Goal: Transaction & Acquisition: Purchase product/service

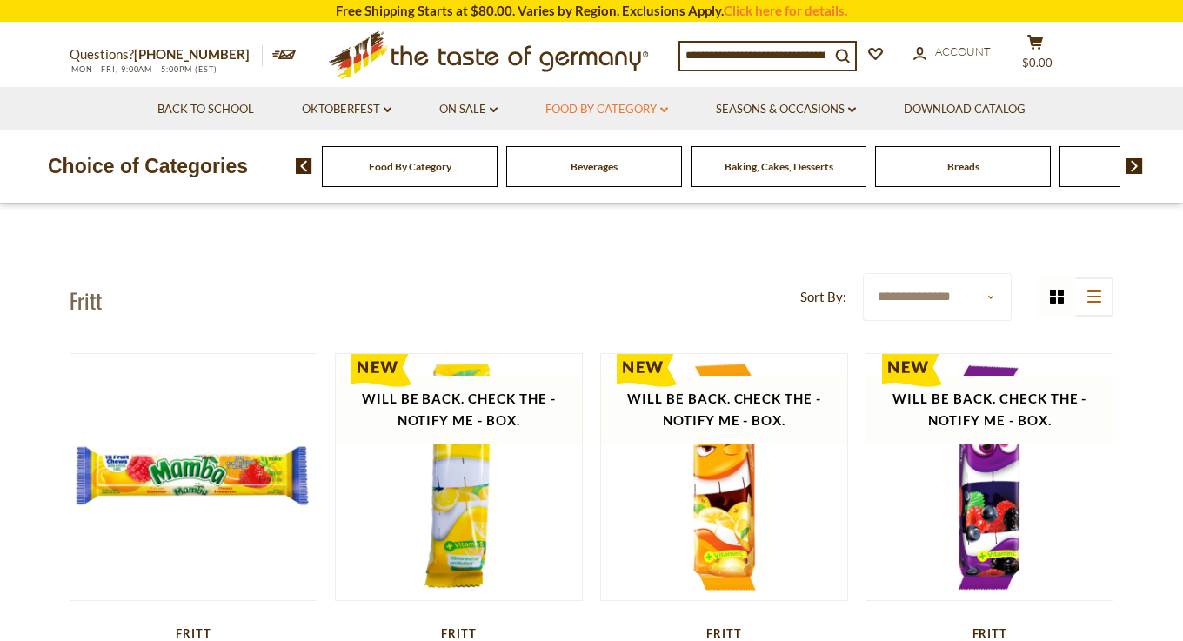
click at [641, 109] on link "Food By Category dropdown_arrow" at bounding box center [606, 109] width 123 height 19
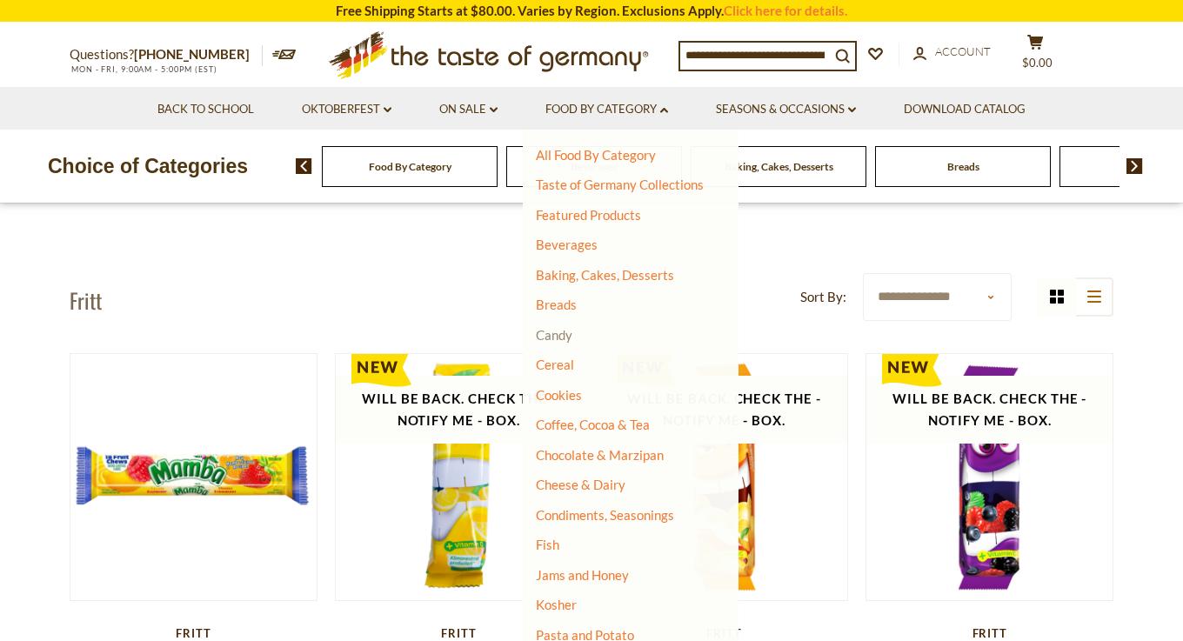
click at [565, 335] on link "Candy" at bounding box center [554, 335] width 37 height 16
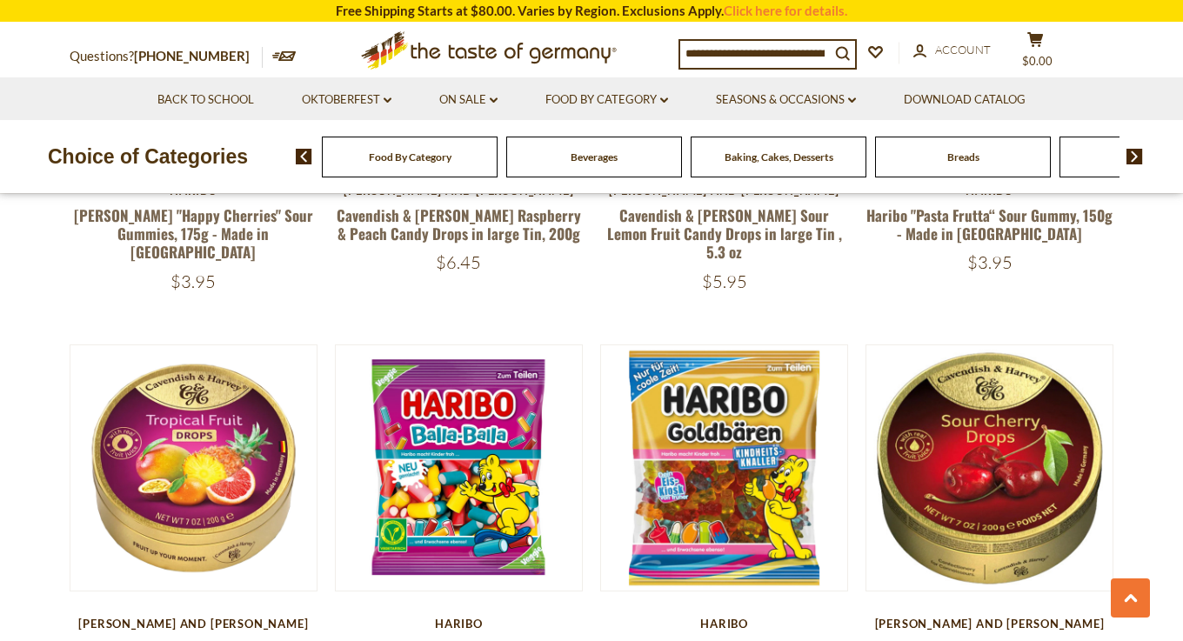
scroll to position [1670, 0]
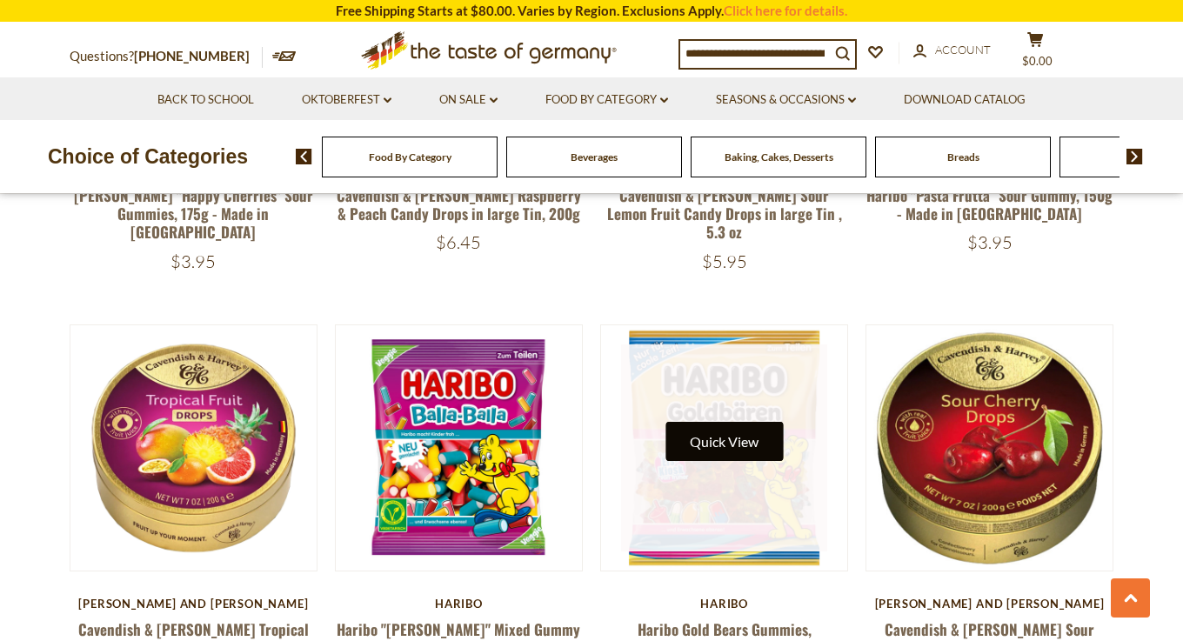
click at [751, 422] on button "Quick View" at bounding box center [723, 441] width 117 height 39
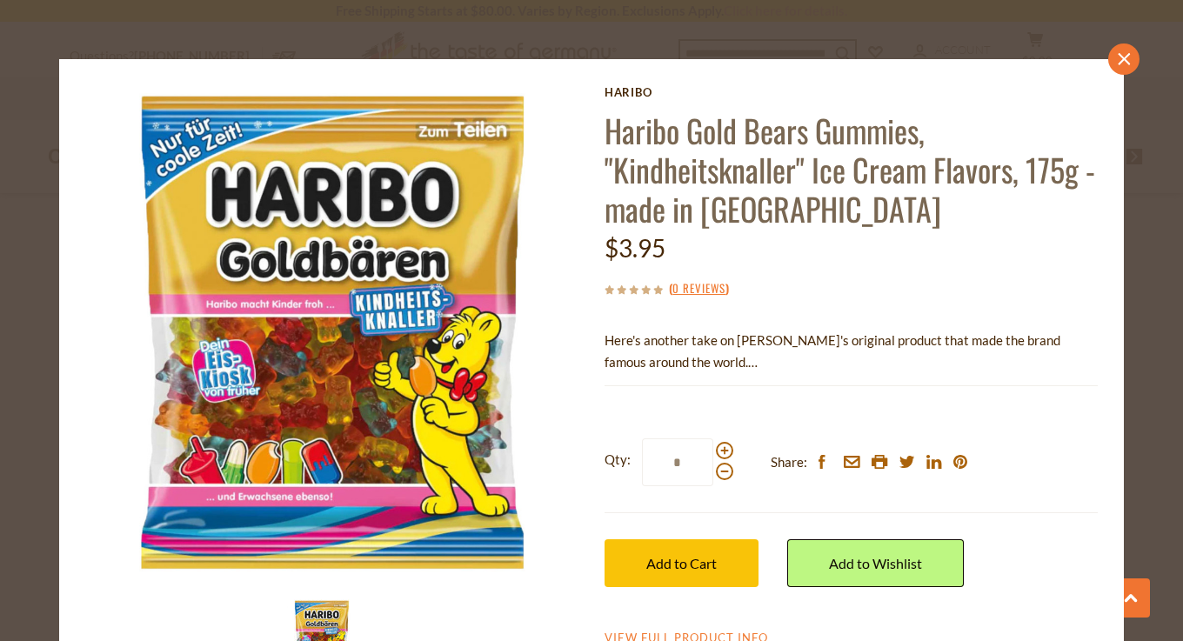
click at [1126, 53] on icon "close" at bounding box center [1124, 59] width 13 height 13
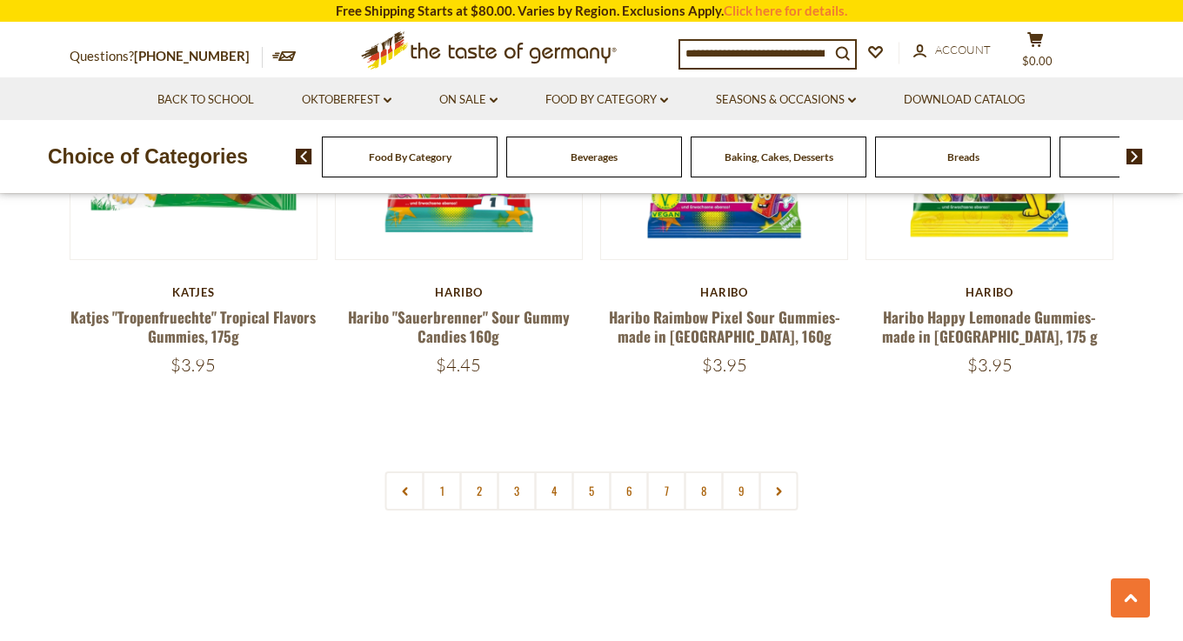
scroll to position [4137, 0]
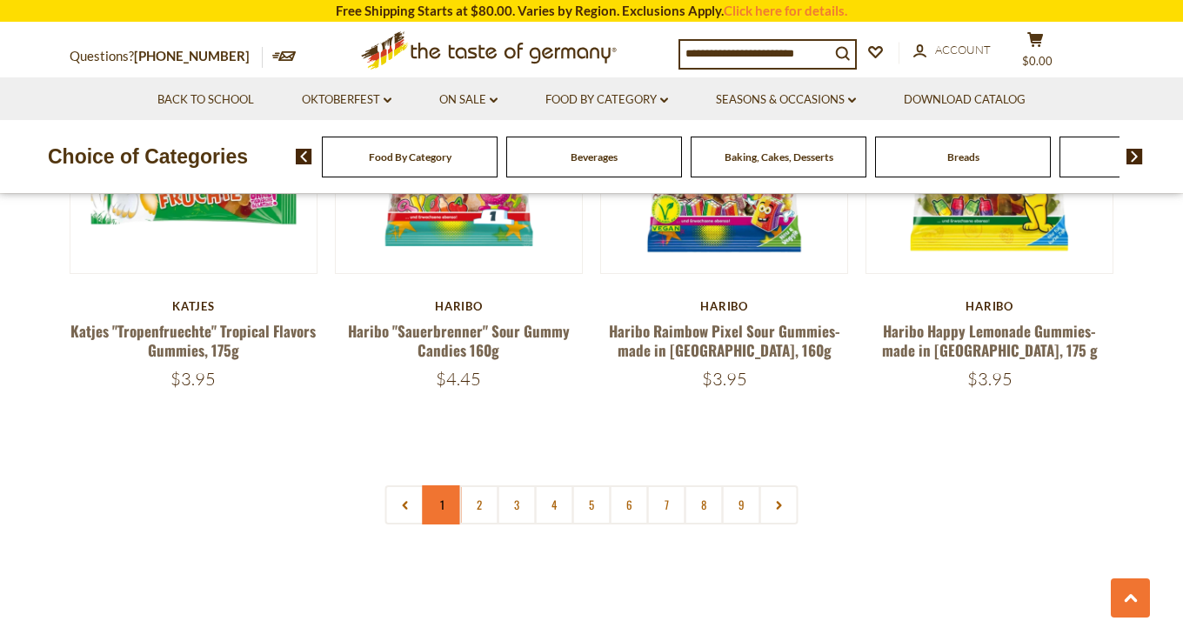
click at [437, 485] on link "1" at bounding box center [442, 504] width 39 height 39
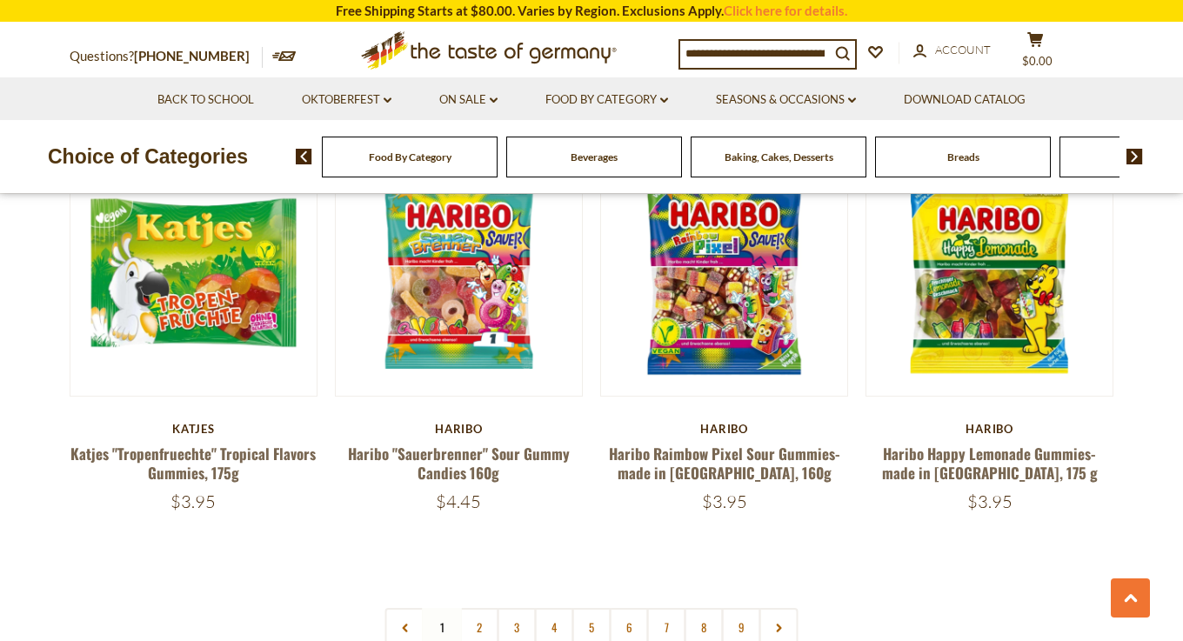
scroll to position [4165, 0]
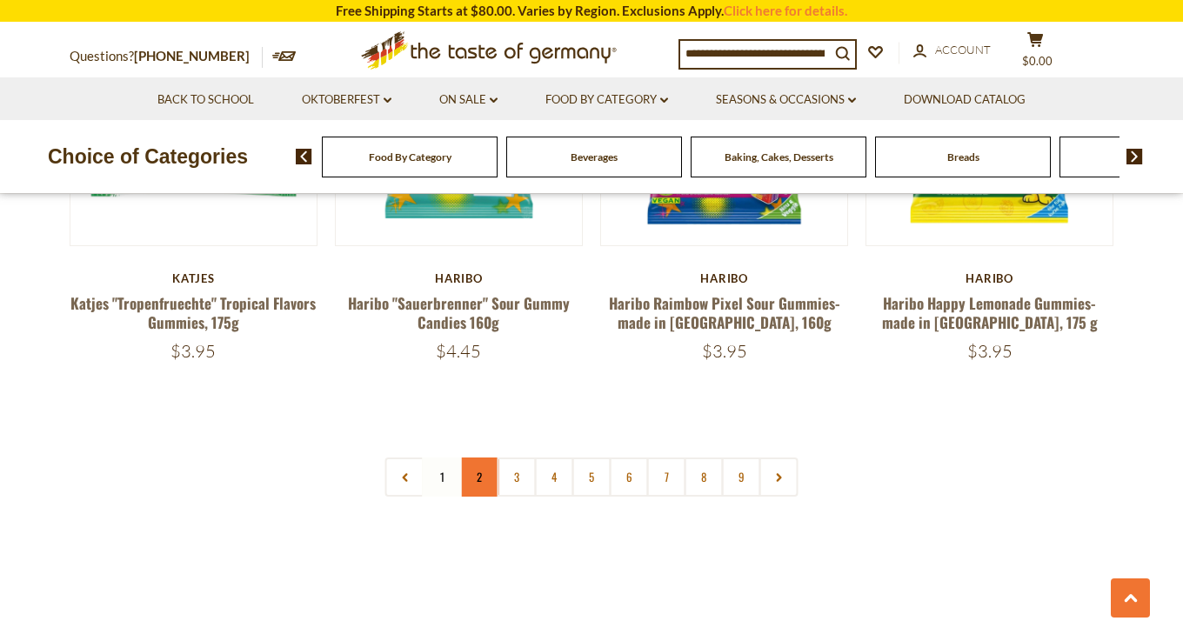
click at [476, 458] on link "2" at bounding box center [479, 477] width 39 height 39
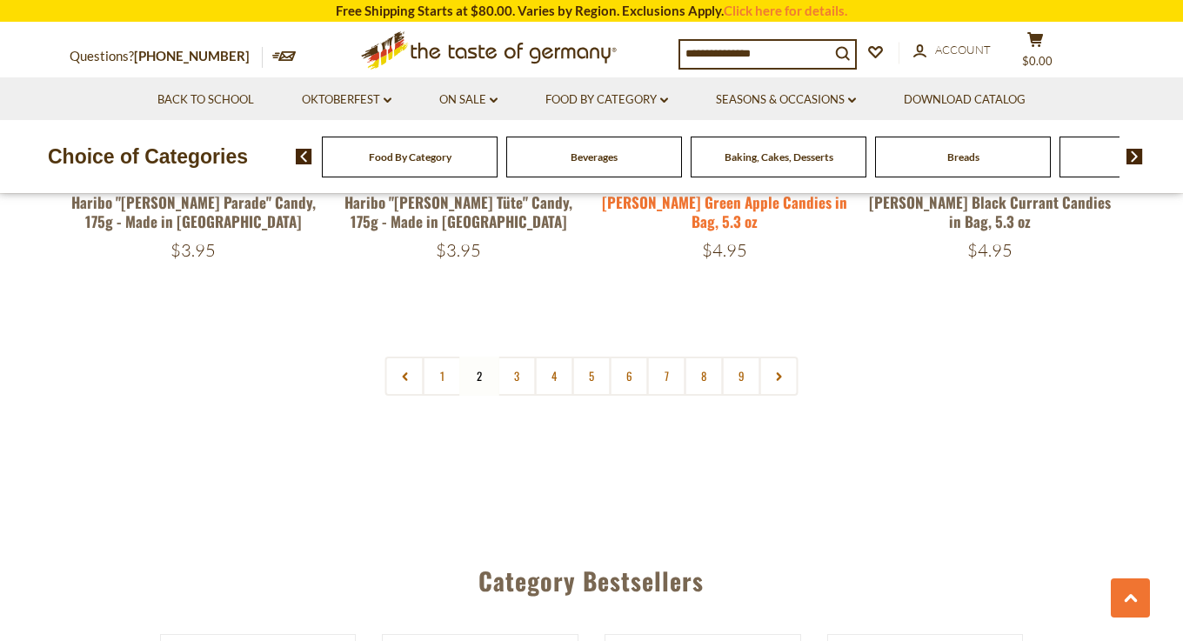
scroll to position [4227, 0]
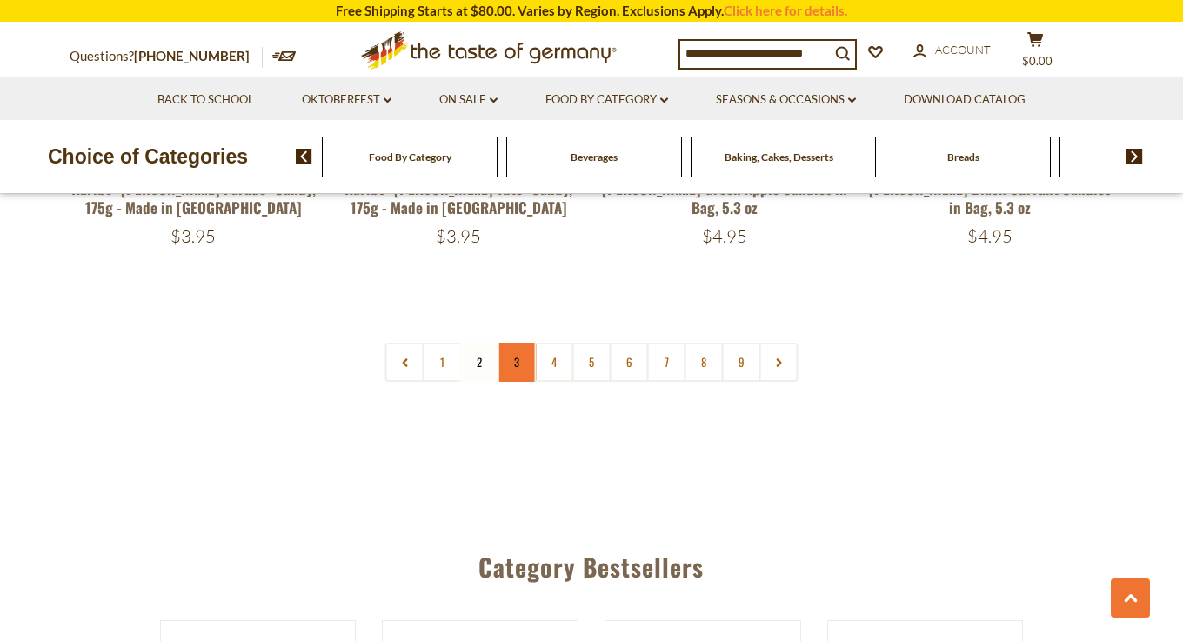
click at [518, 343] on link "3" at bounding box center [517, 362] width 39 height 39
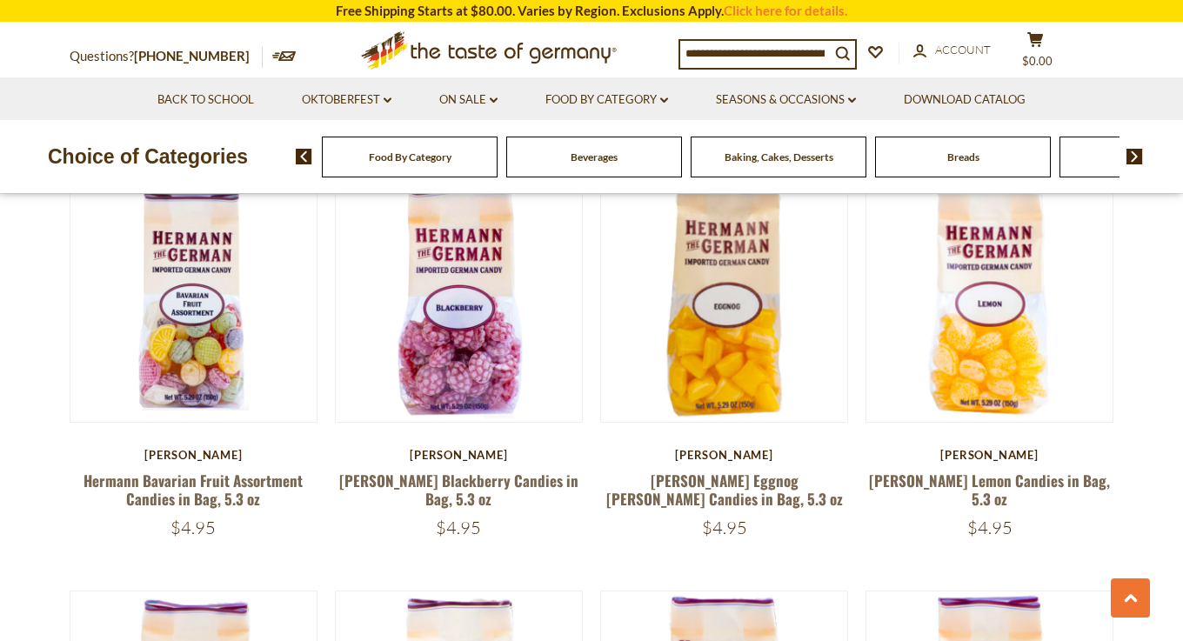
scroll to position [2653, 0]
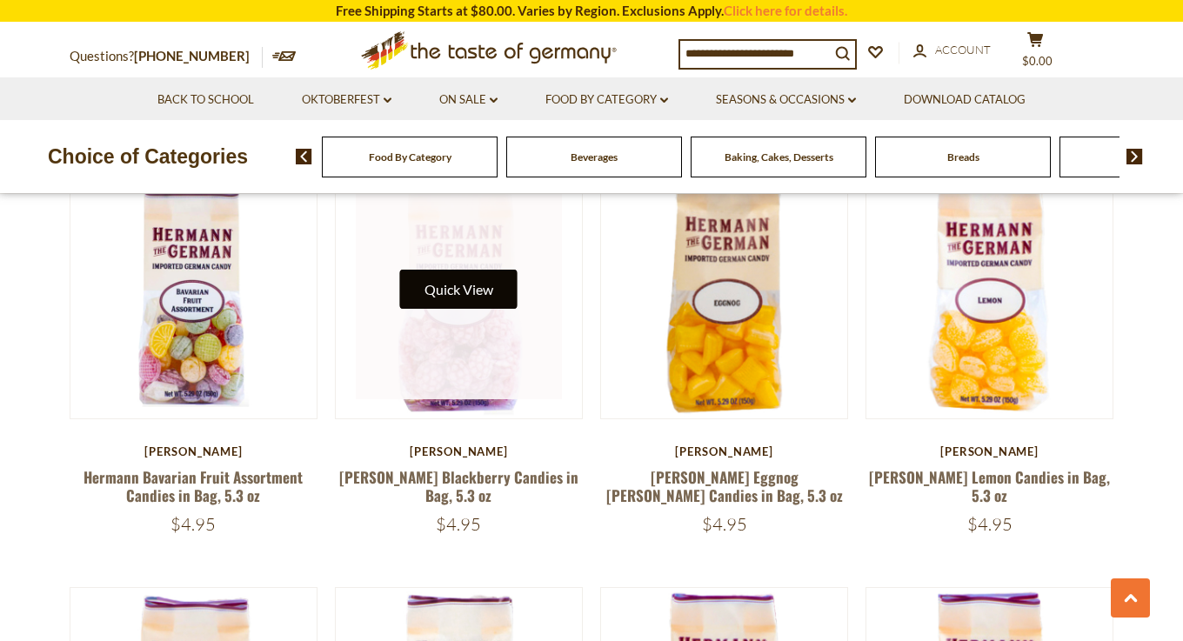
click at [454, 305] on button "Quick View" at bounding box center [458, 289] width 117 height 39
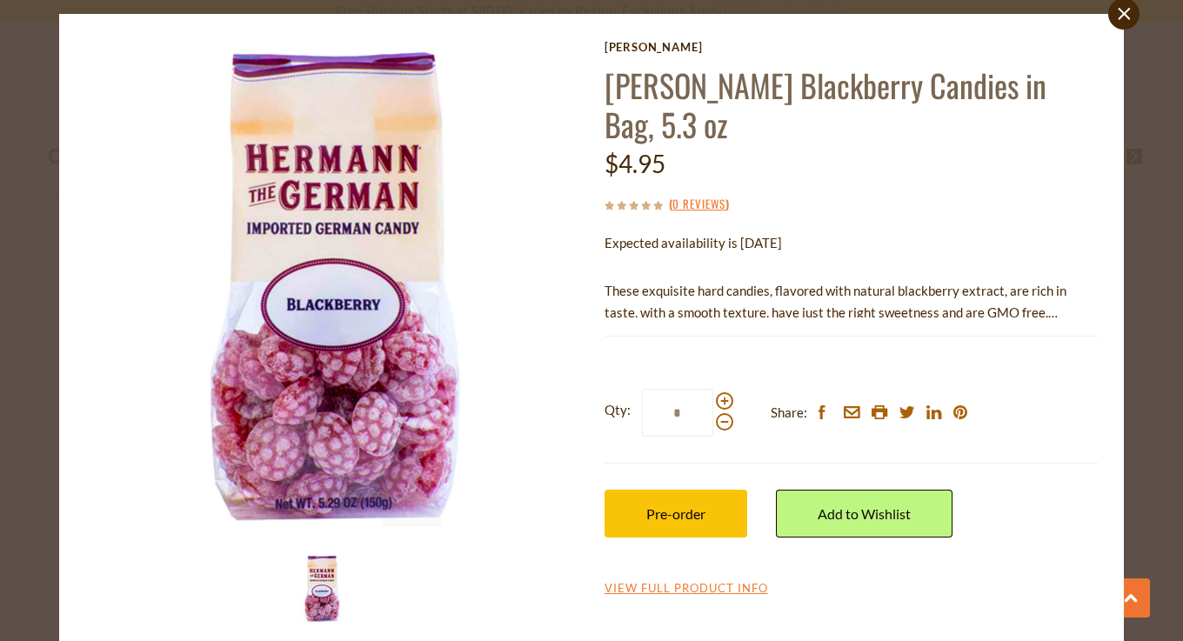
scroll to position [68, 0]
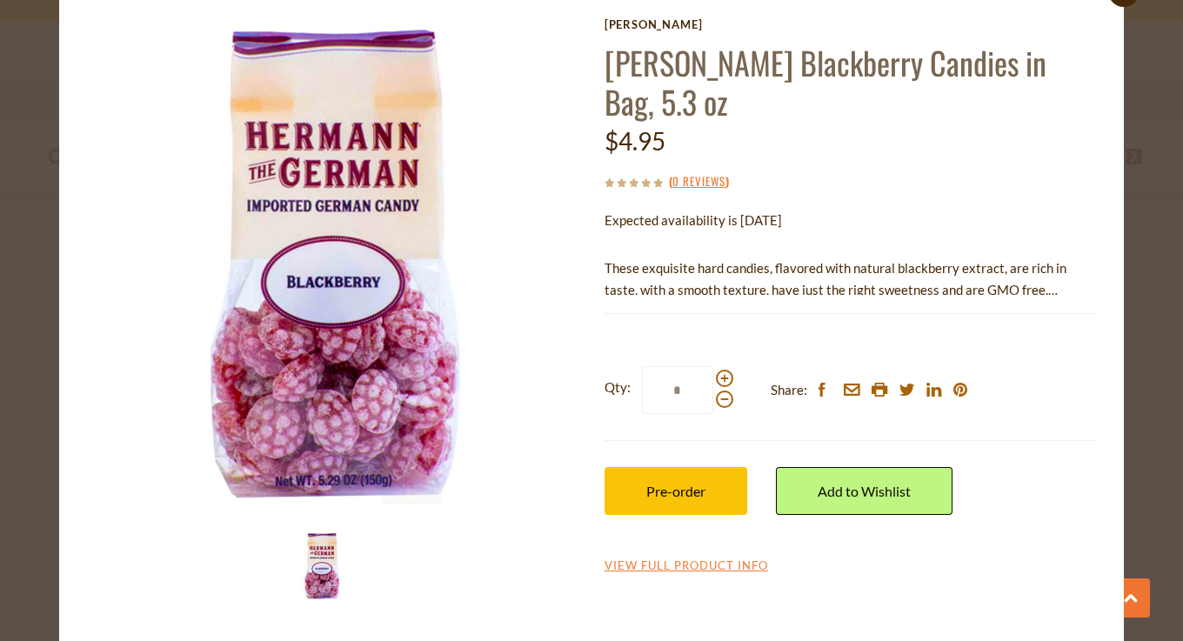
click at [1154, 323] on div "close [PERSON_NAME] Blackberry Candies in Bag, 5.3 oz $4.95 ( 0 Reviews ) Expec…" at bounding box center [591, 320] width 1183 height 641
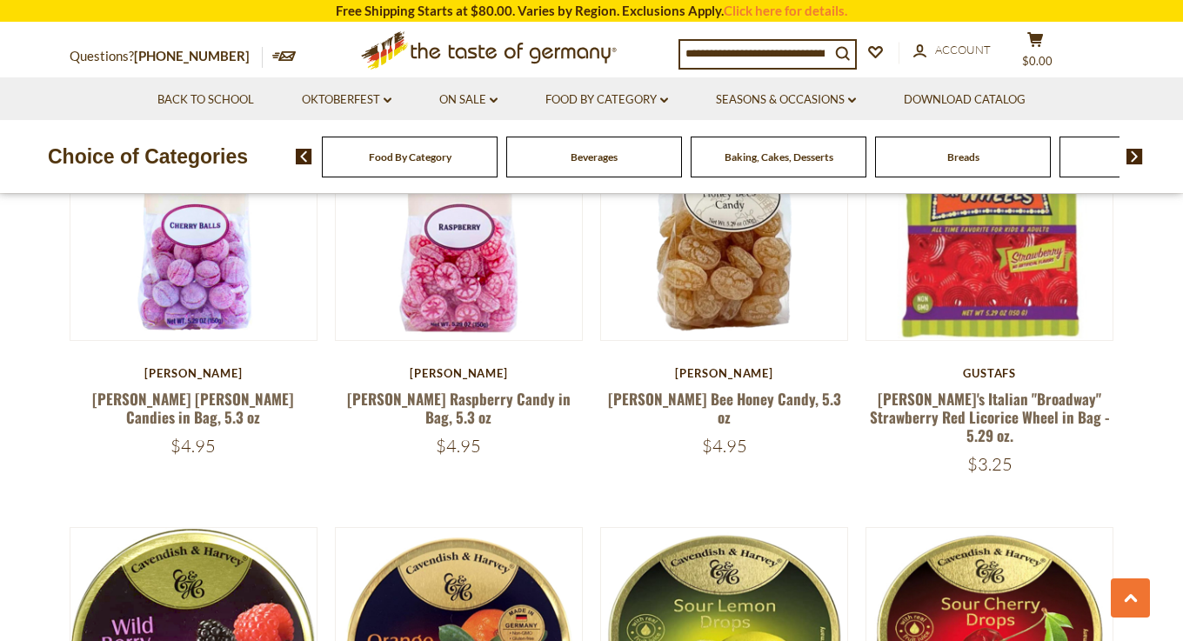
scroll to position [3565, 0]
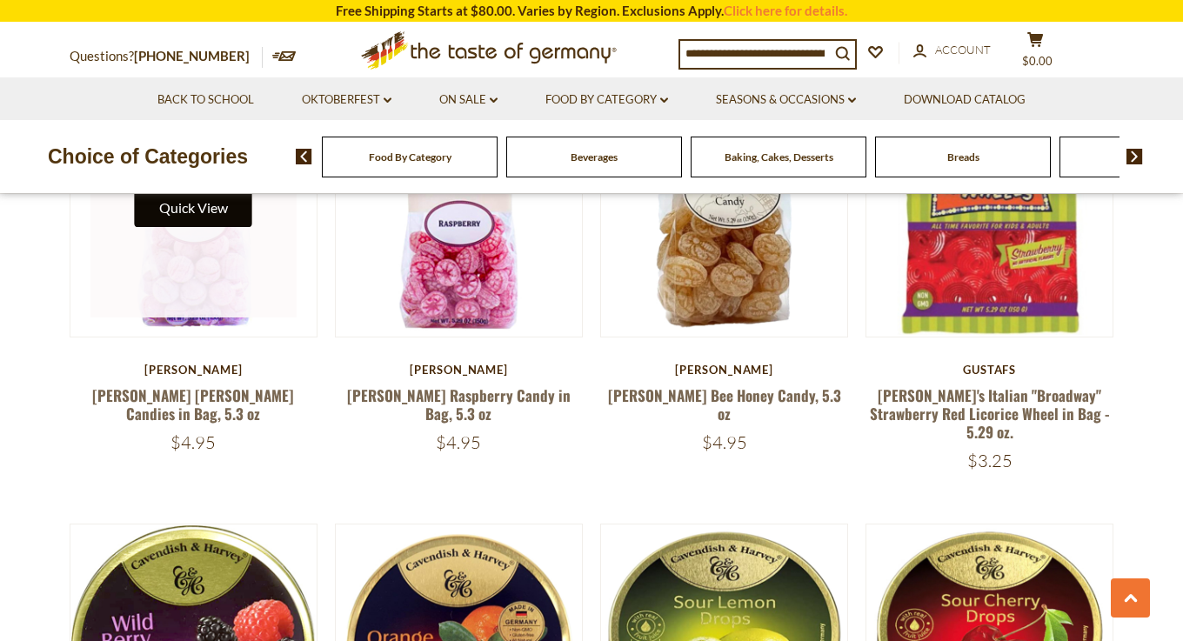
click at [217, 202] on button "Quick View" at bounding box center [193, 207] width 117 height 39
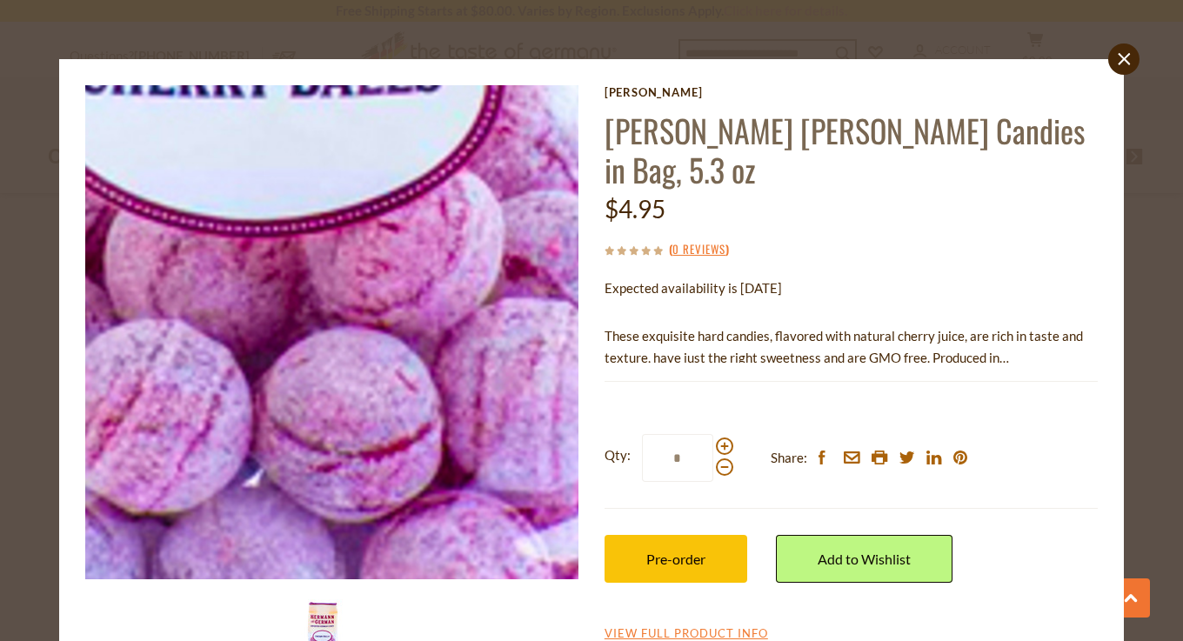
scroll to position [23, 0]
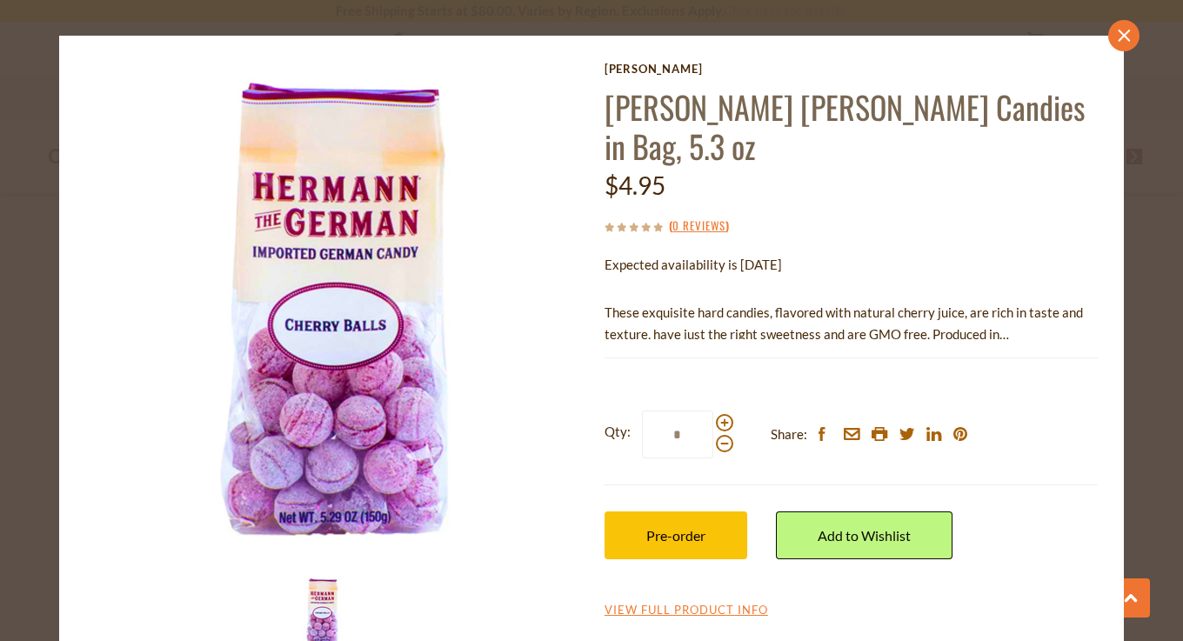
click at [1139, 34] on link "close" at bounding box center [1123, 35] width 31 height 31
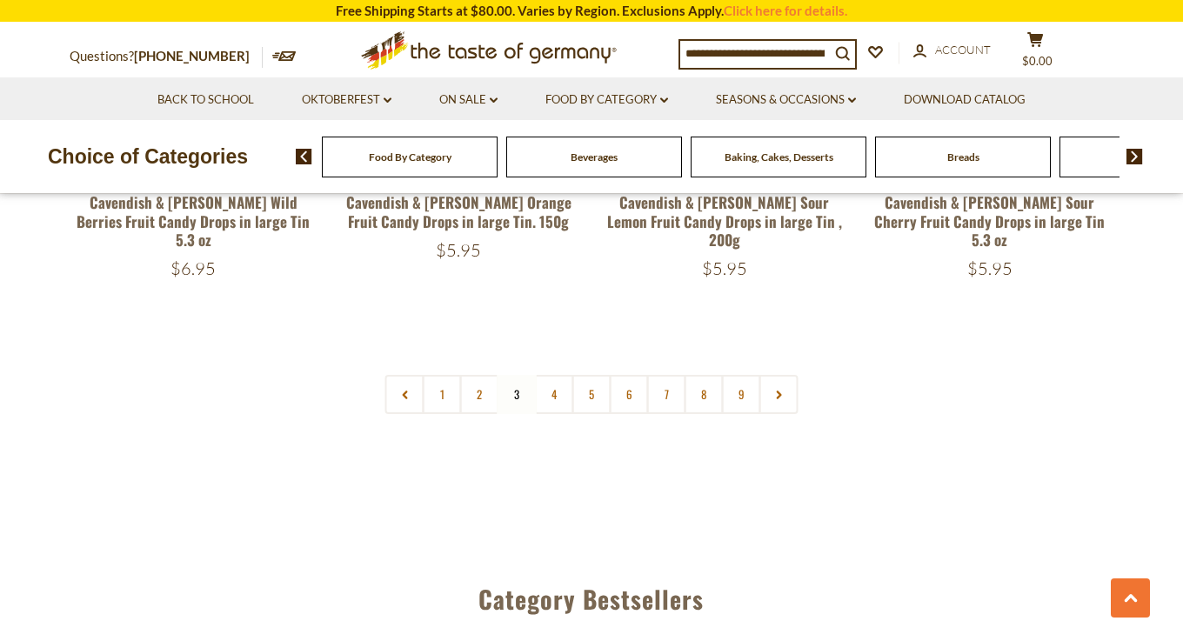
scroll to position [4194, 0]
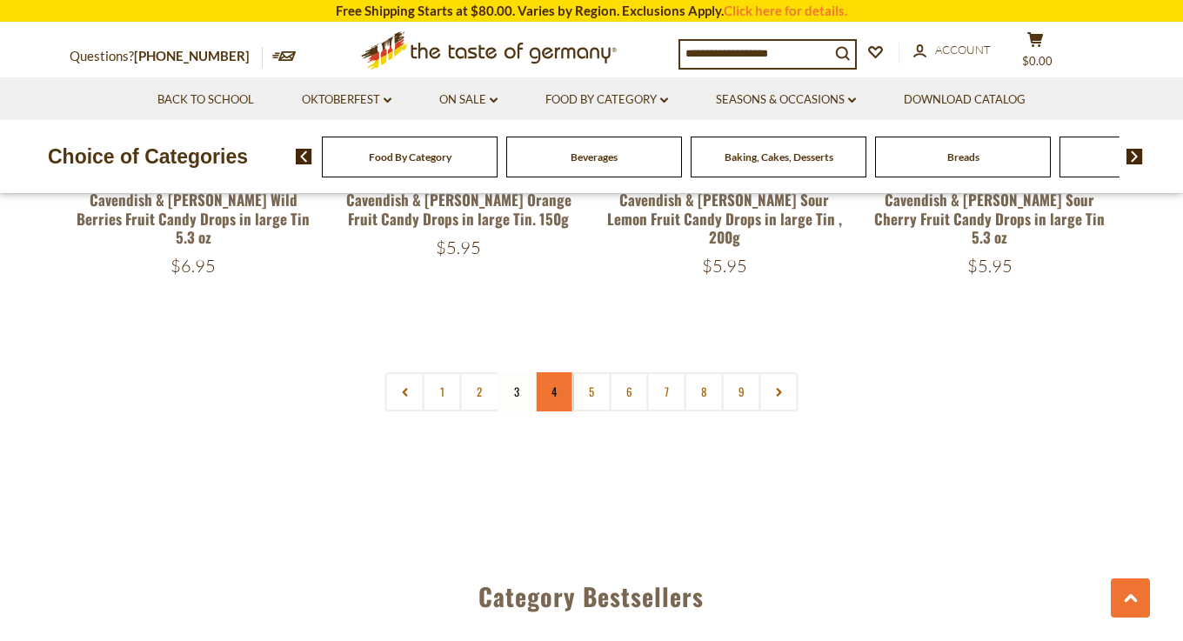
click at [563, 372] on link "4" at bounding box center [554, 391] width 39 height 39
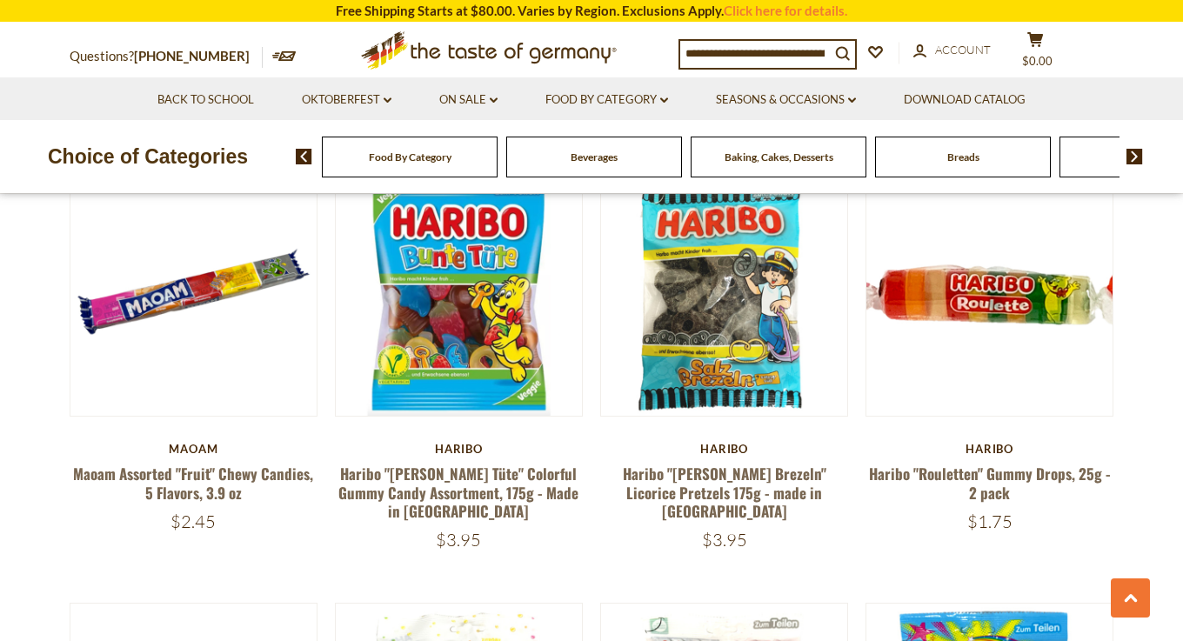
scroll to position [1353, 0]
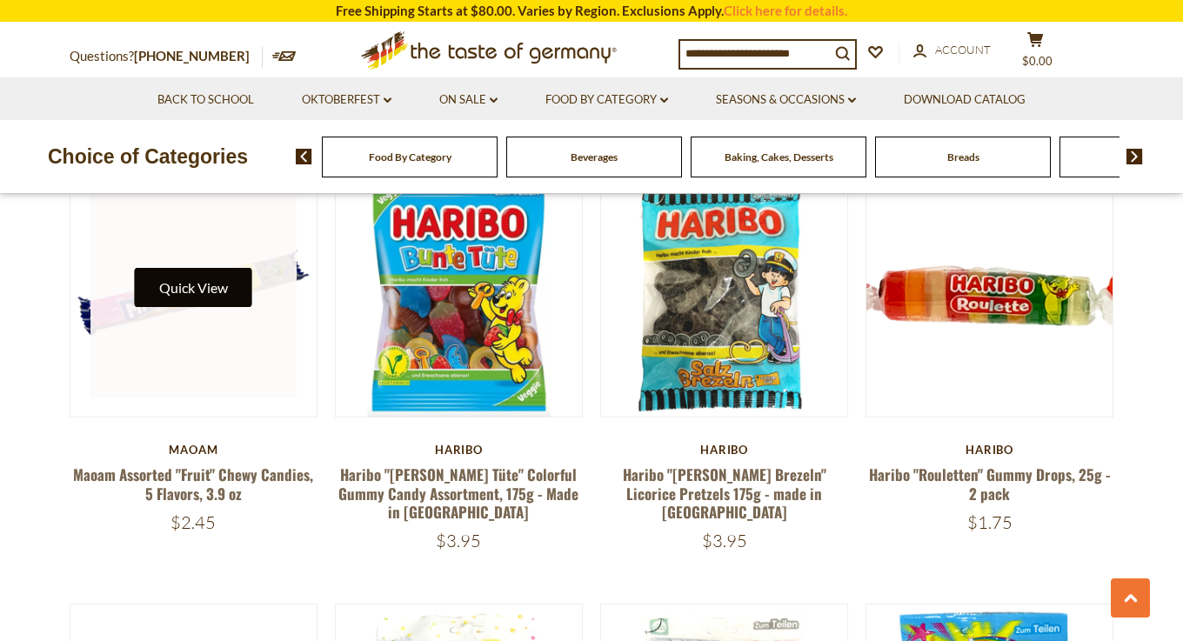
click at [202, 278] on button "Quick View" at bounding box center [193, 287] width 117 height 39
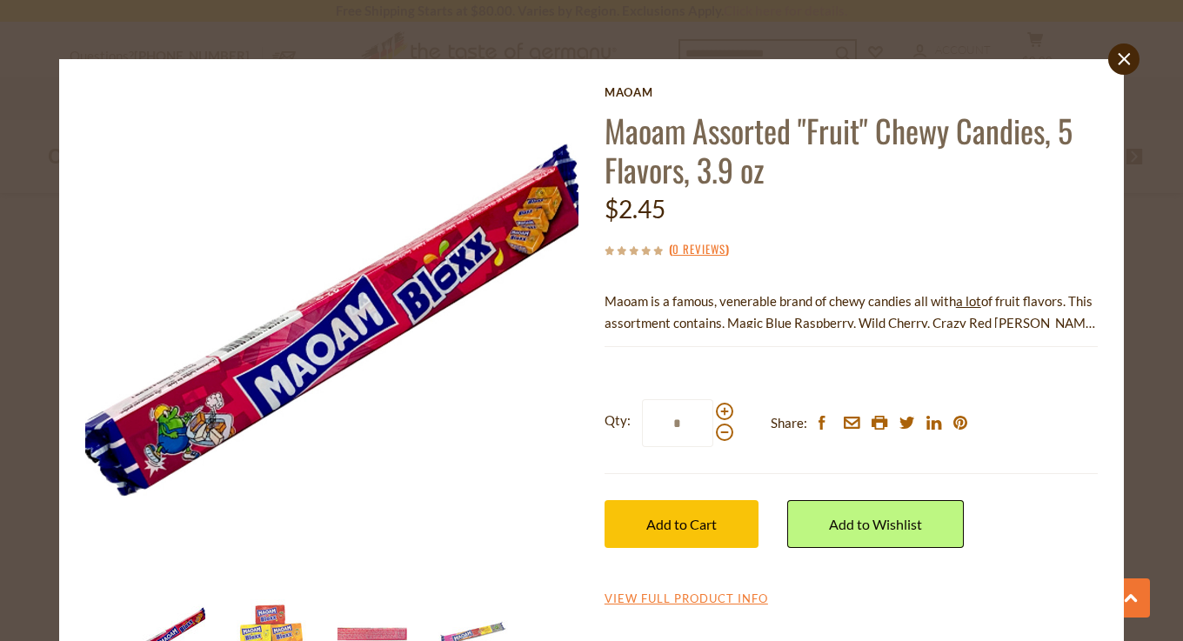
click at [1122, 76] on div "close Maoam Maoam Assorted "Fruit" Chewy Candies, 5 Flavors, 3.9 oz $2.45 ( 0 R…" at bounding box center [591, 384] width 1065 height 650
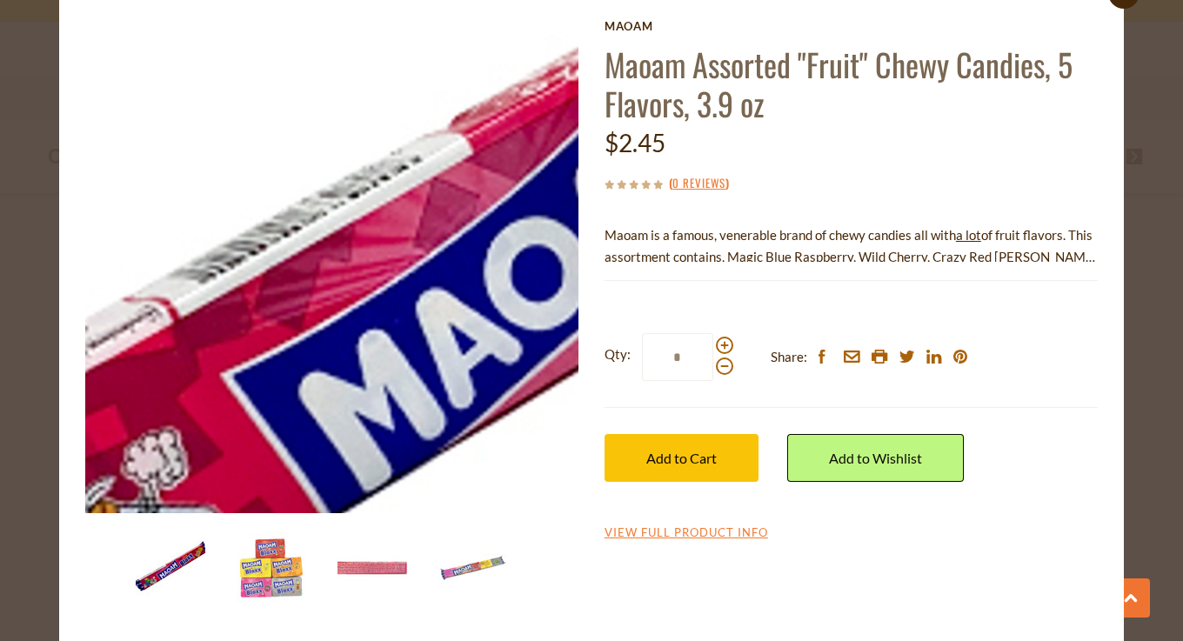
scroll to position [68, 0]
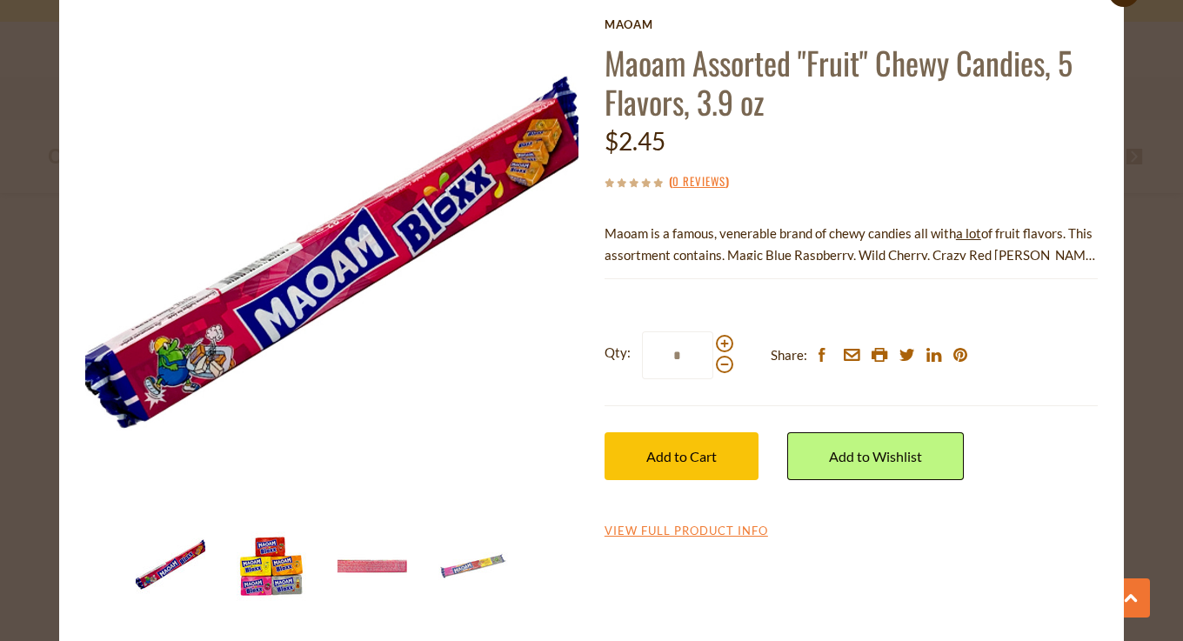
click at [277, 568] on img at bounding box center [272, 566] width 70 height 70
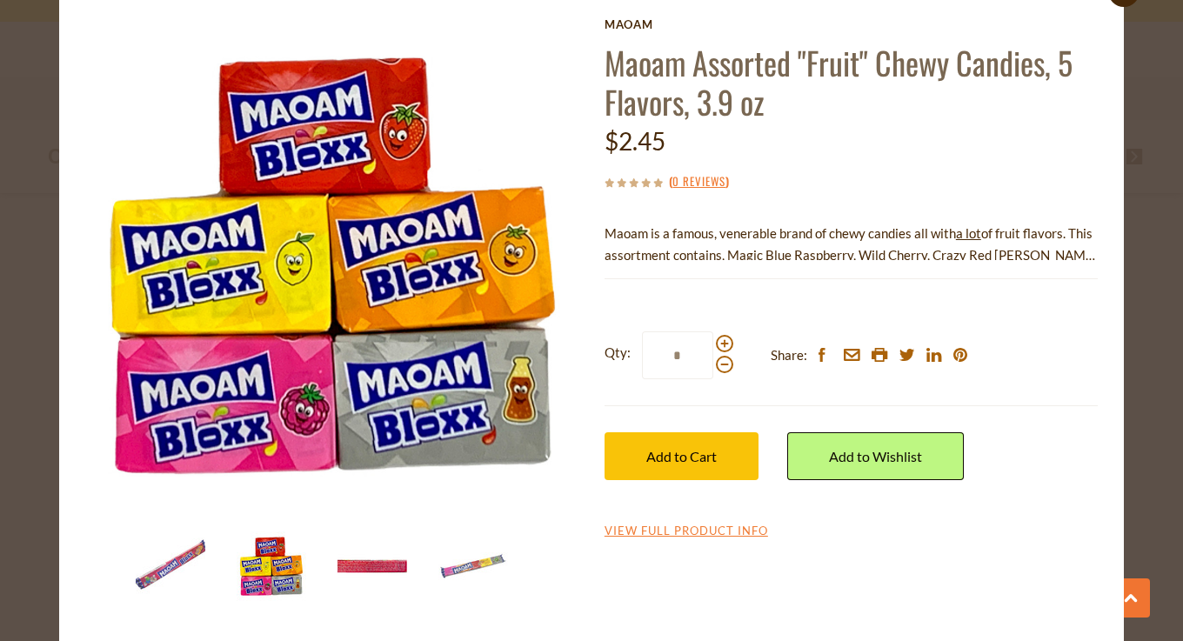
click at [380, 547] on img at bounding box center [372, 566] width 70 height 70
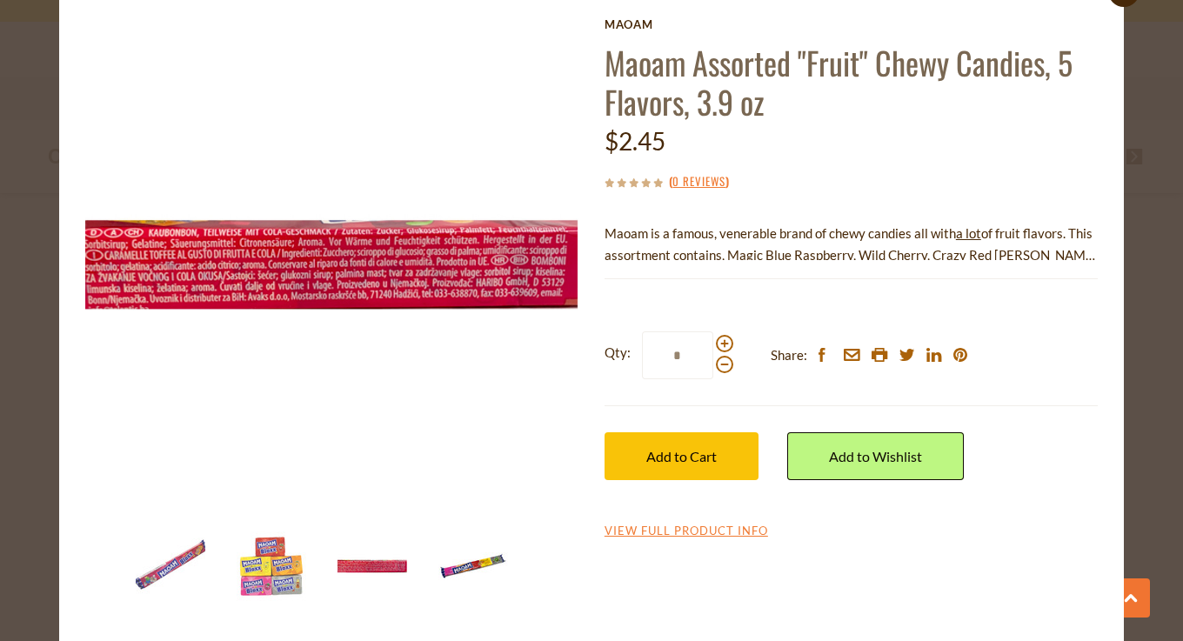
click at [479, 569] on img at bounding box center [473, 566] width 70 height 70
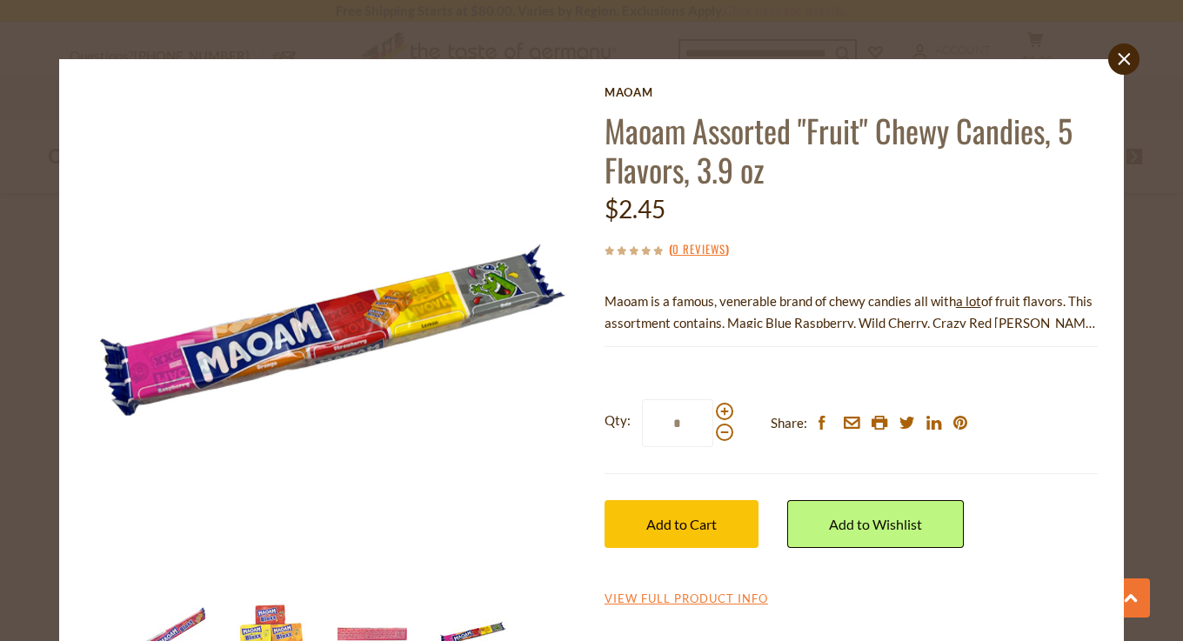
scroll to position [3, 0]
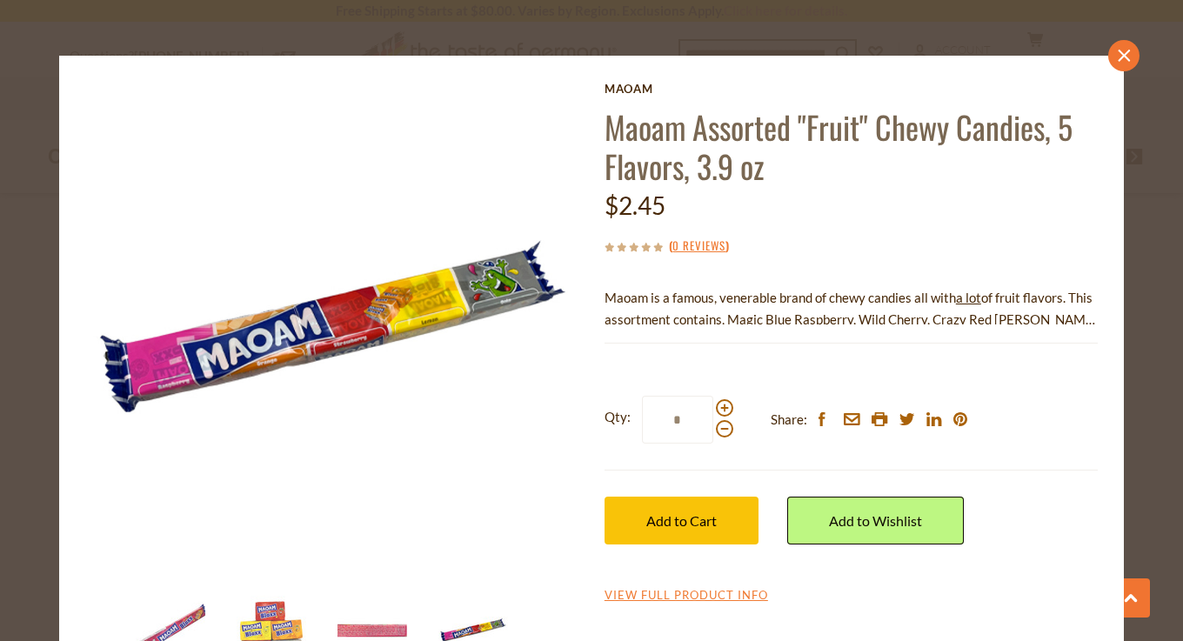
click at [1127, 47] on link "close" at bounding box center [1123, 55] width 31 height 31
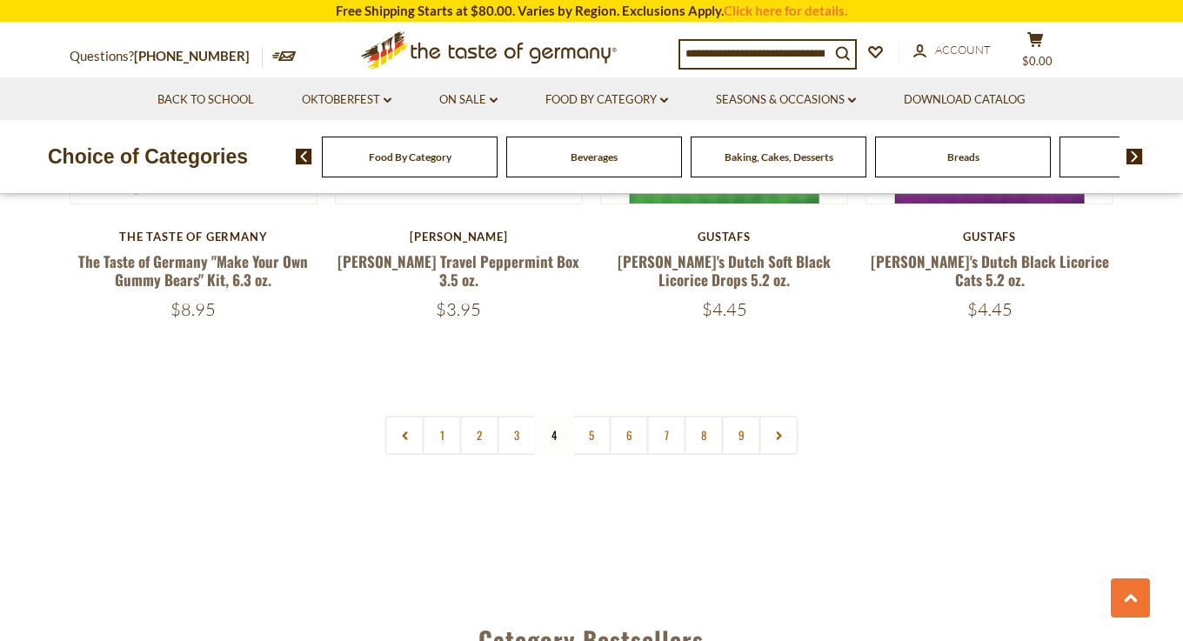
scroll to position [4136, 0]
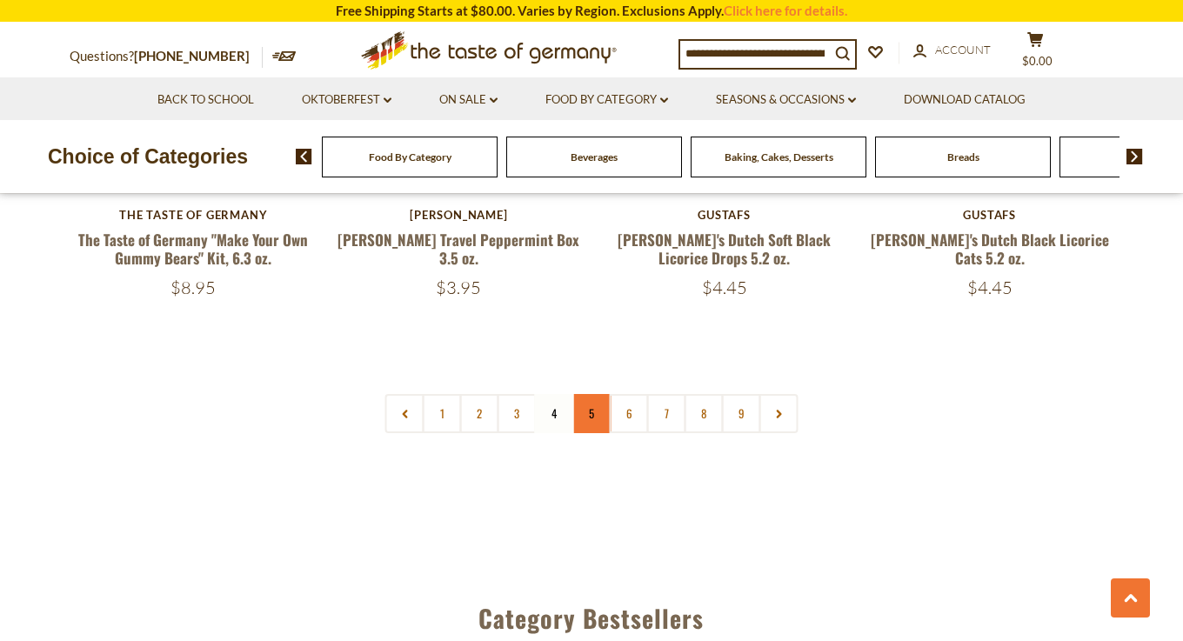
click at [588, 394] on link "5" at bounding box center [591, 413] width 39 height 39
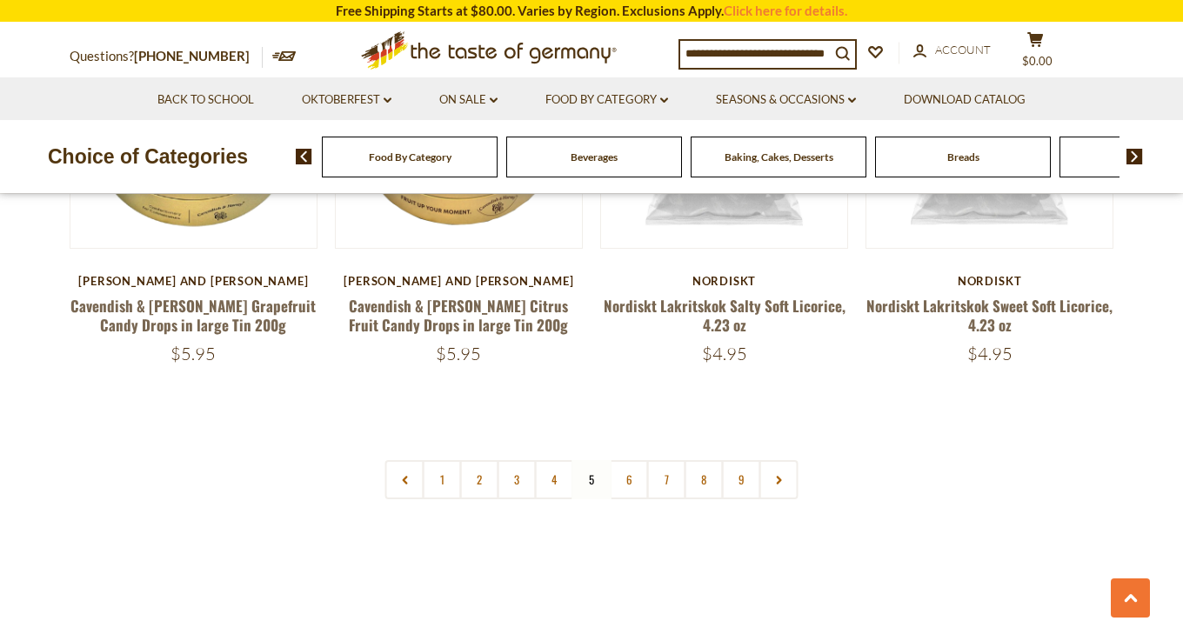
scroll to position [4090, 0]
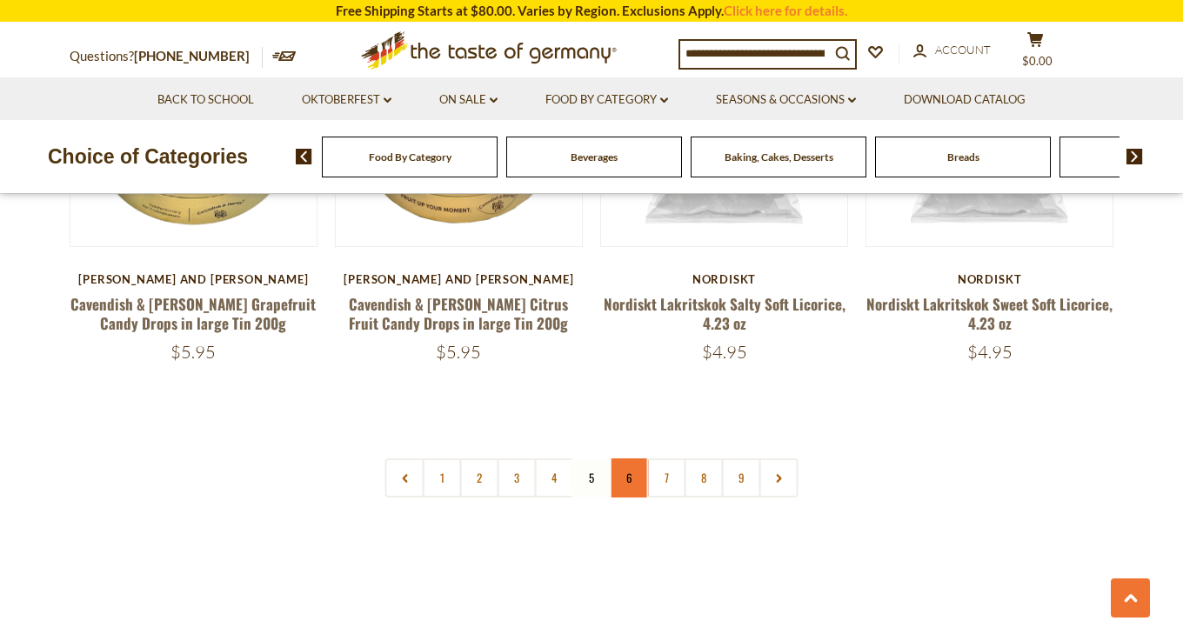
click at [631, 458] on link "6" at bounding box center [629, 477] width 39 height 39
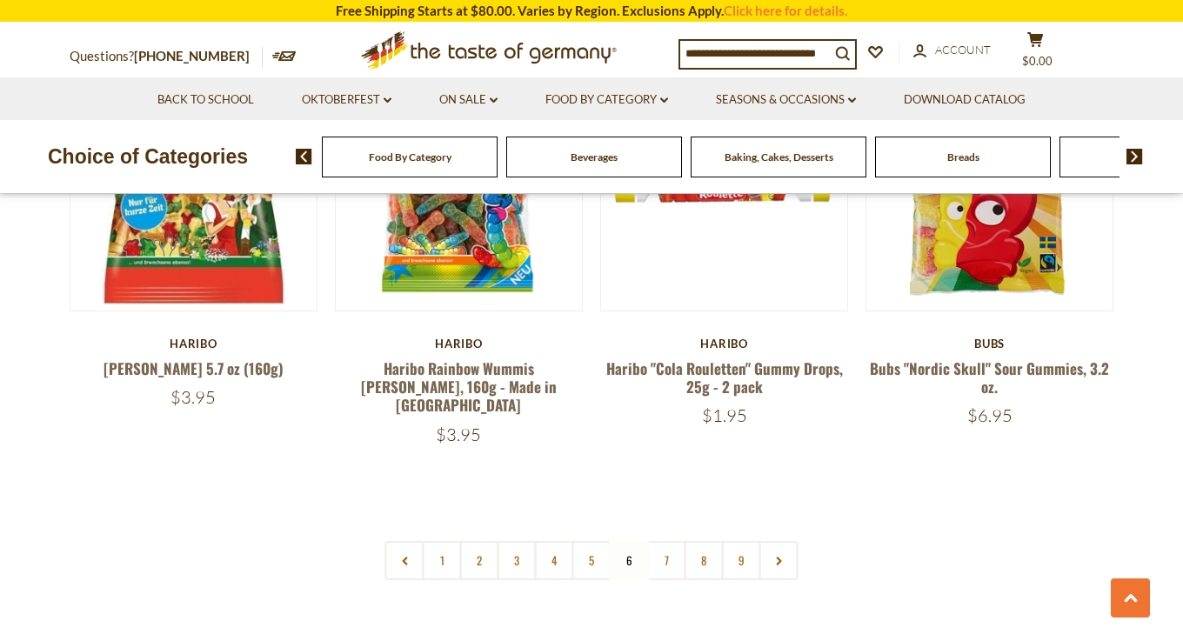
scroll to position [4067, 0]
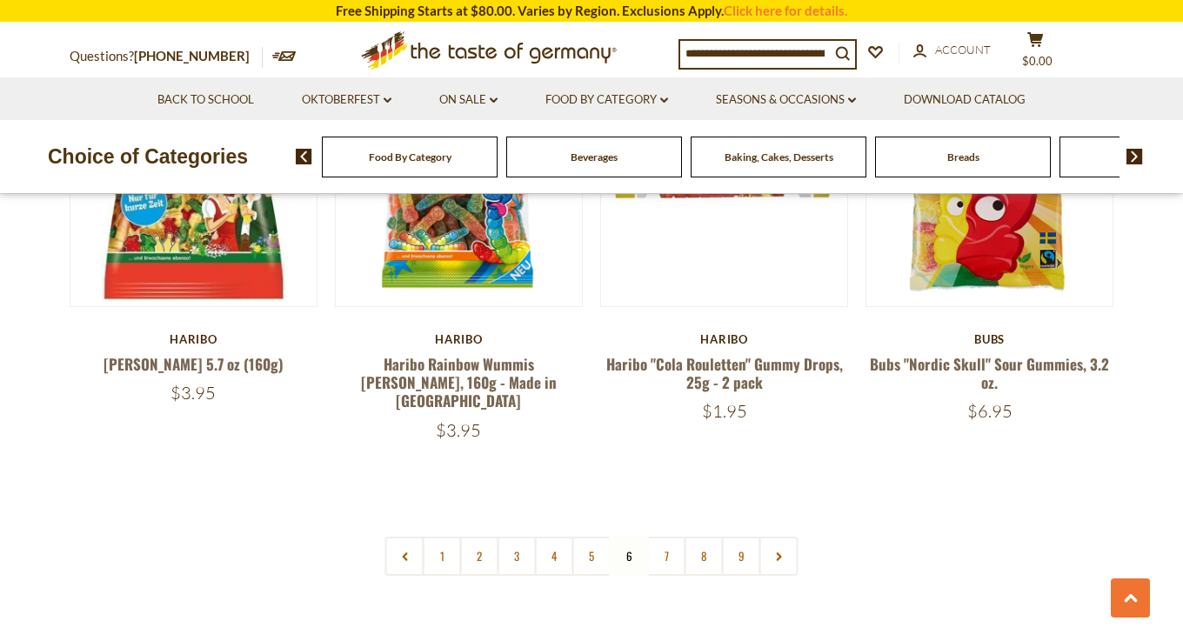
click at [625, 537] on nav "1 2 3 4 5 6 7 8 9" at bounding box center [591, 556] width 413 height 39
click at [657, 537] on link "7" at bounding box center [666, 556] width 39 height 39
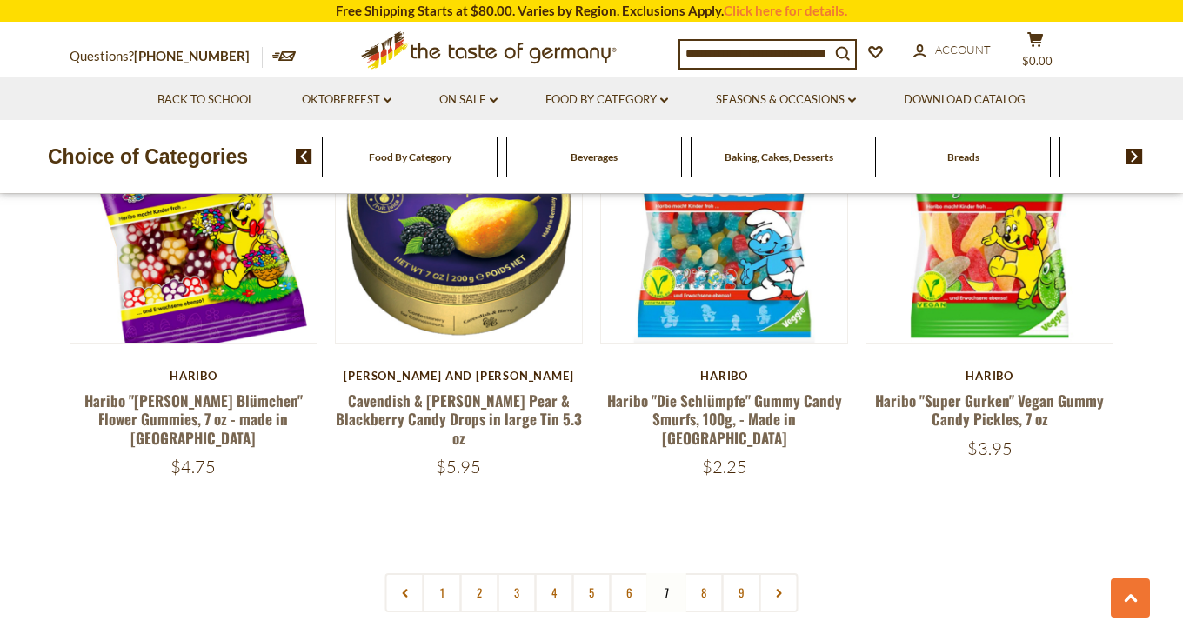
scroll to position [4052, 0]
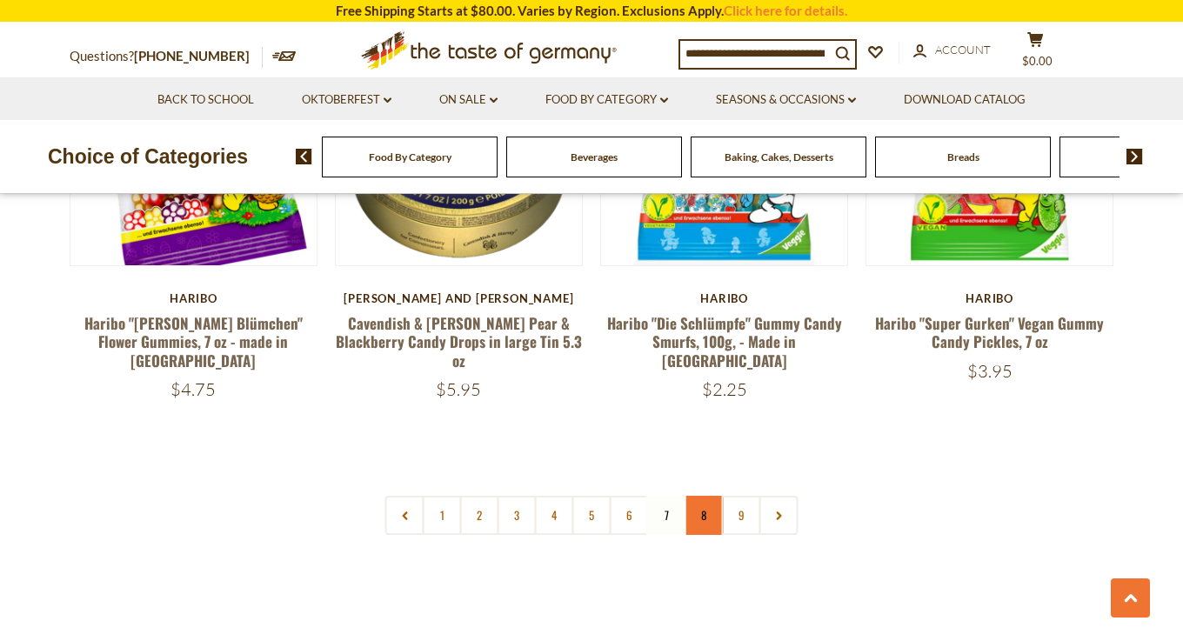
click at [700, 496] on link "8" at bounding box center [704, 515] width 39 height 39
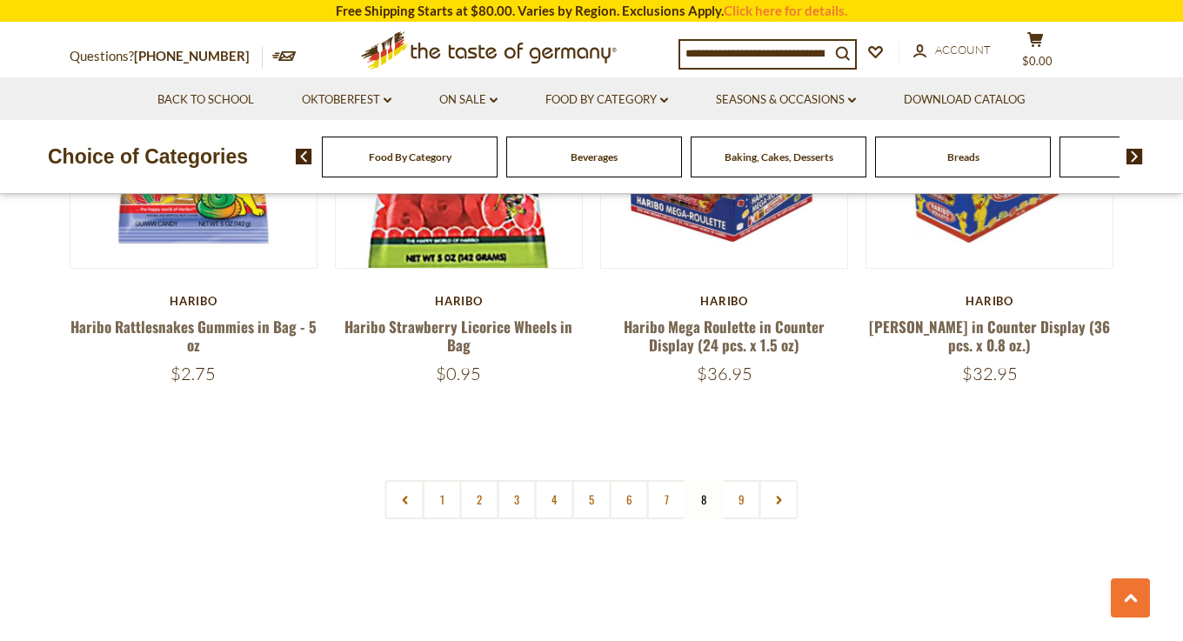
scroll to position [4102, 0]
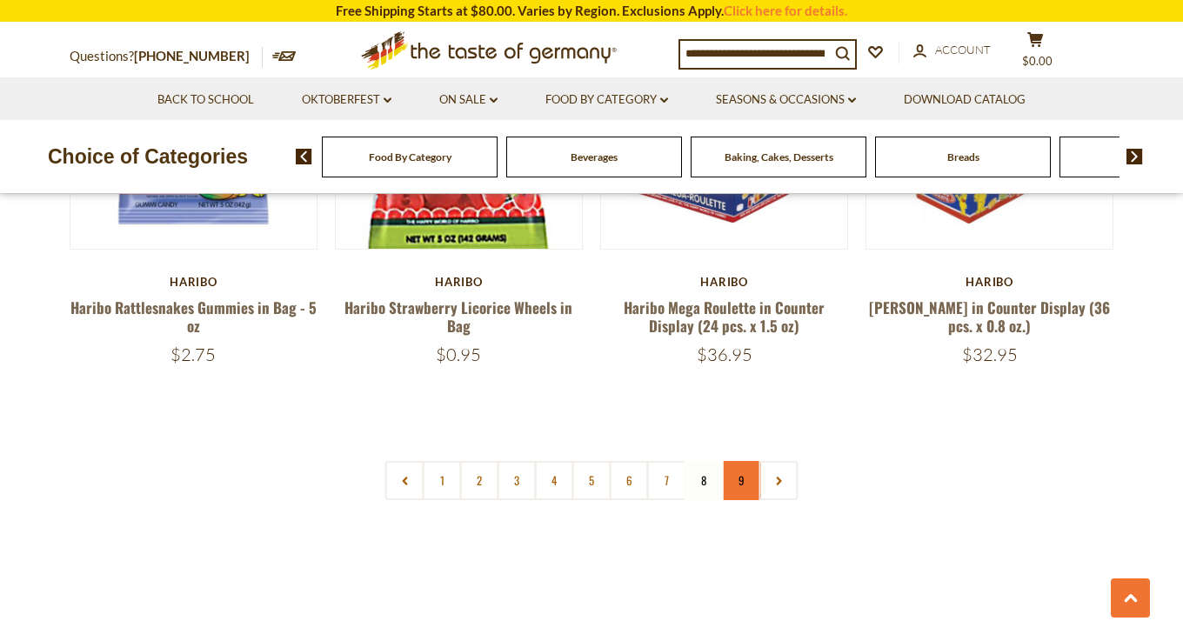
click at [744, 461] on link "9" at bounding box center [741, 480] width 39 height 39
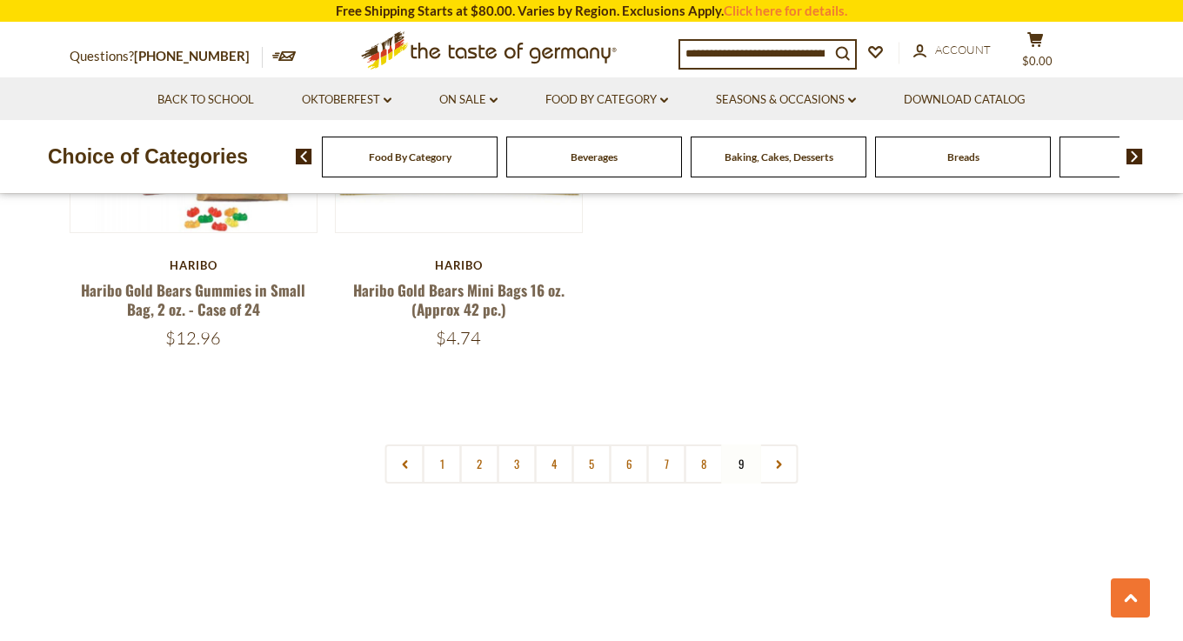
scroll to position [612, 0]
